Goal: Information Seeking & Learning: Learn about a topic

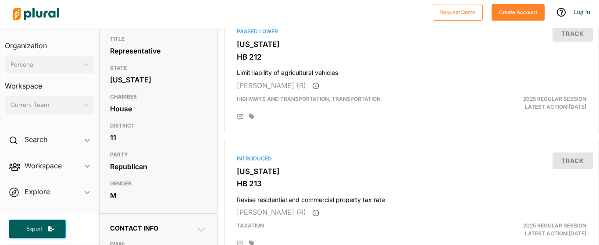
scroll to position [91, 0]
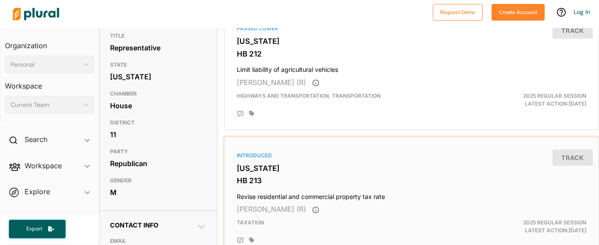
click at [422, 211] on div "[PERSON_NAME] (R)" at bounding box center [412, 209] width 350 height 11
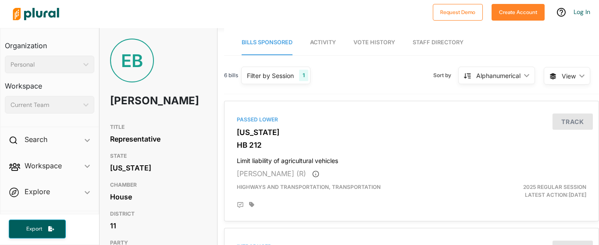
click at [453, 47] on link "Staff Directory" at bounding box center [438, 42] width 51 height 25
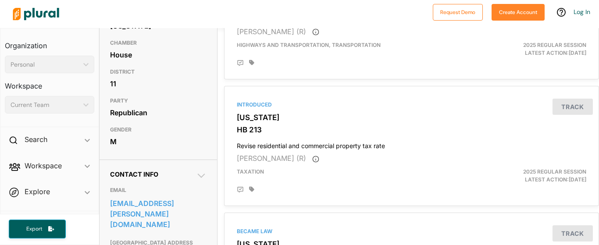
scroll to position [141, 0]
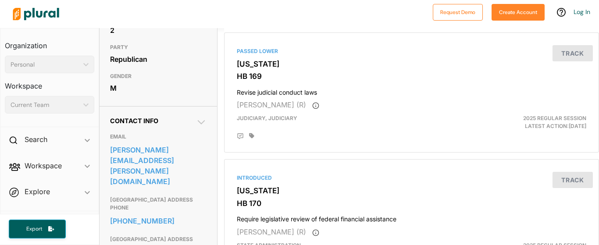
scroll to position [213, 0]
